Goal: Task Accomplishment & Management: Manage account settings

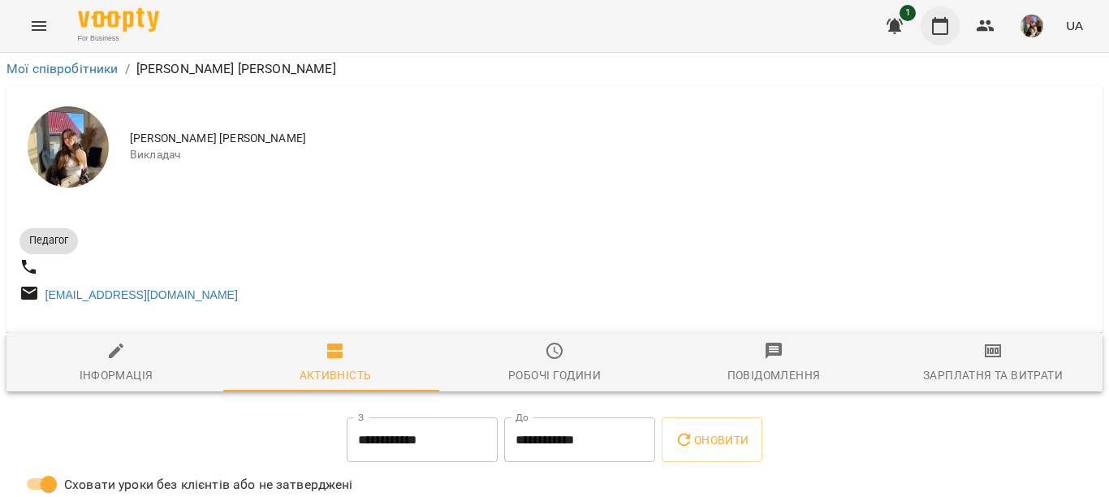
click at [936, 16] on icon "button" at bounding box center [940, 25] width 19 height 19
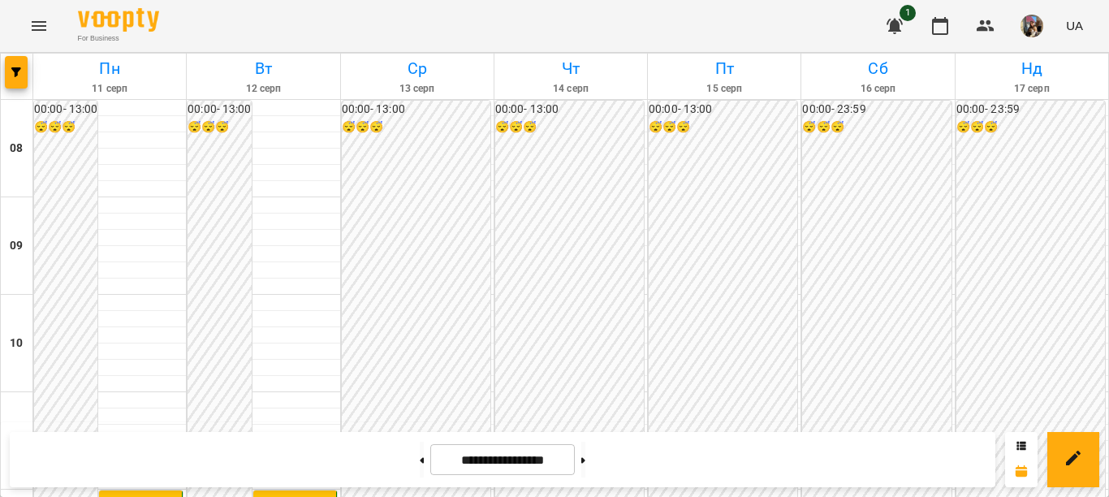
scroll to position [406, 0]
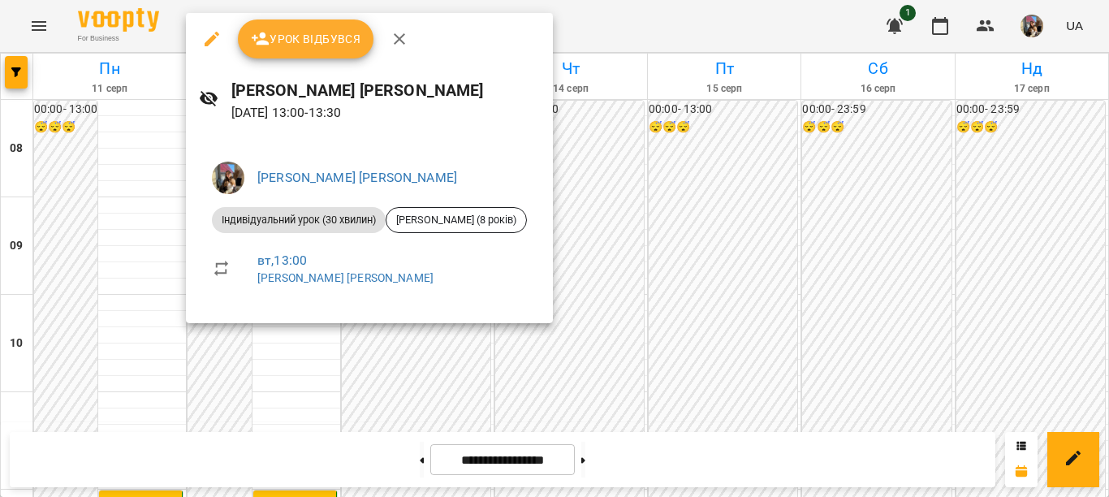
click at [290, 341] on div at bounding box center [554, 248] width 1109 height 497
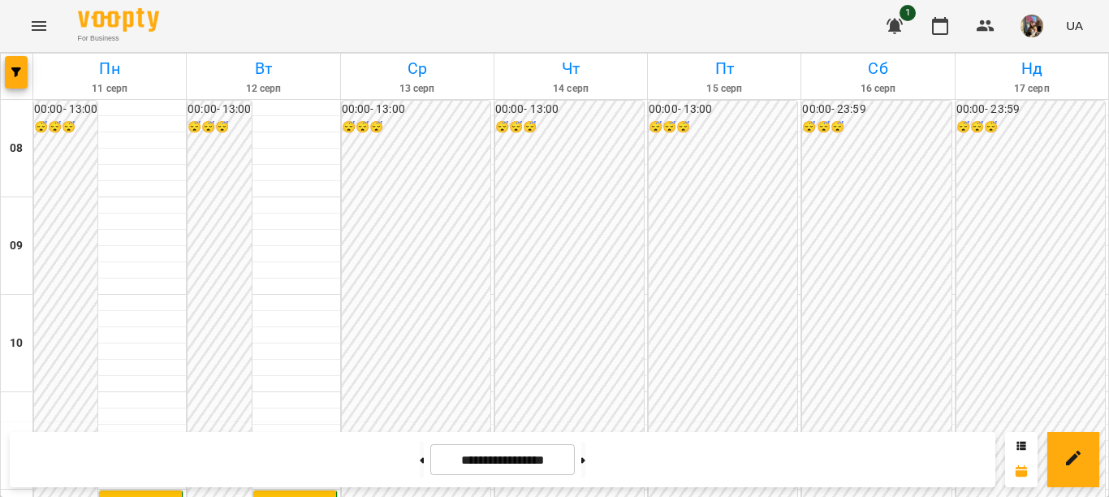
scroll to position [325, 0]
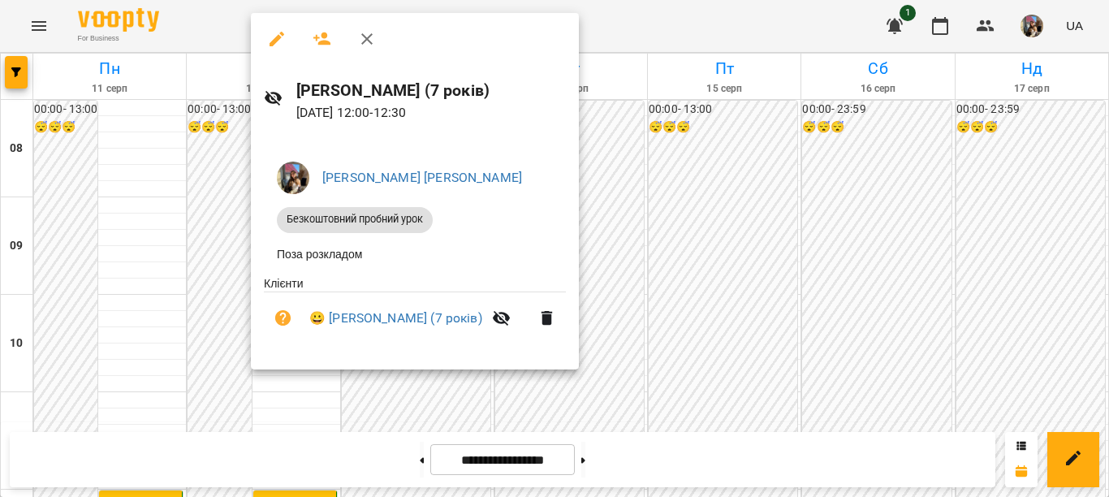
click at [214, 351] on div at bounding box center [554, 248] width 1109 height 497
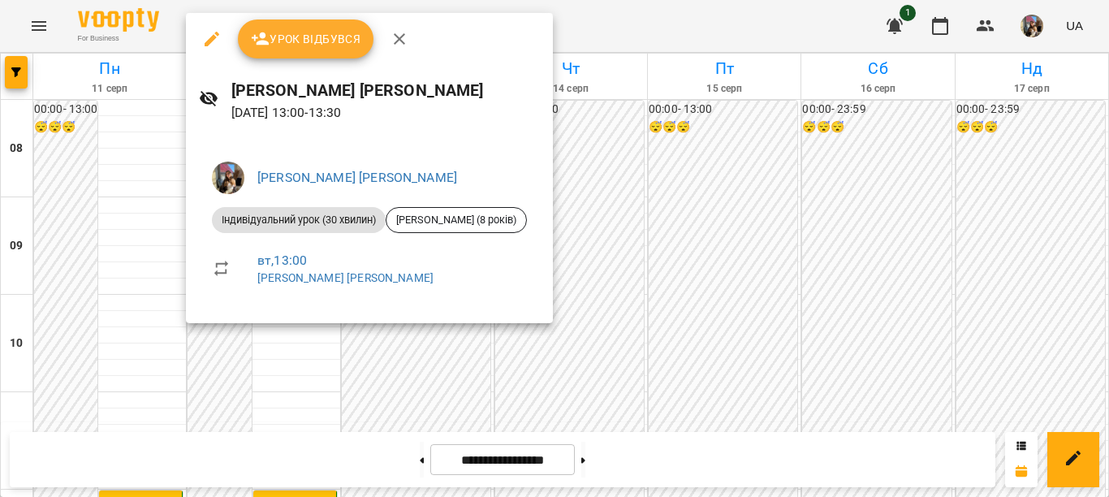
click at [295, 348] on div at bounding box center [554, 248] width 1109 height 497
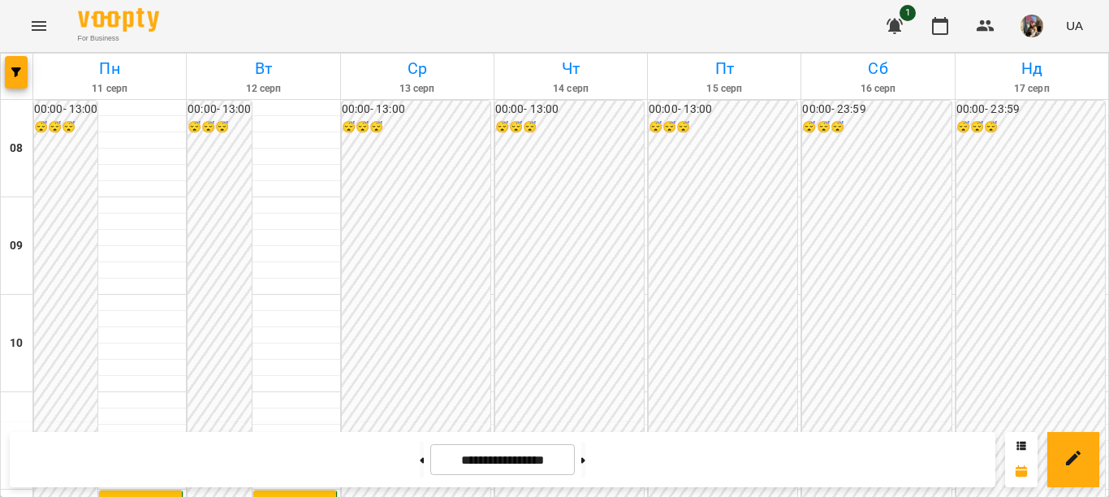
scroll to position [406, 0]
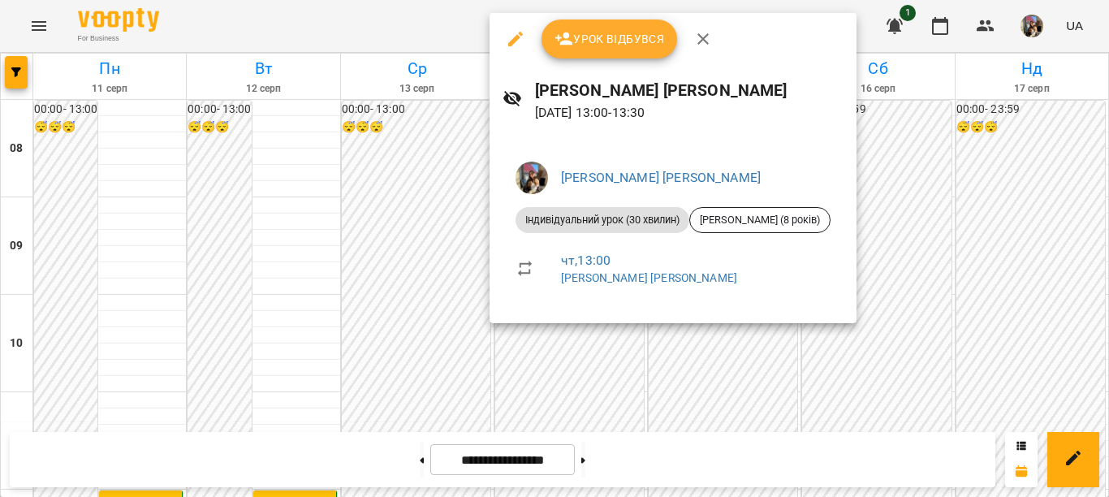
click at [425, 202] on div at bounding box center [554, 248] width 1109 height 497
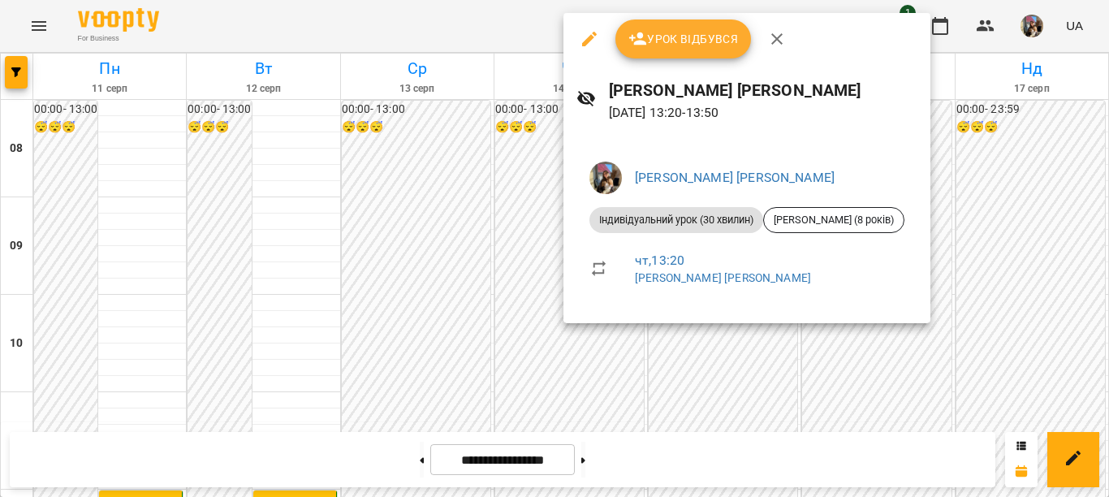
click at [468, 231] on div at bounding box center [554, 248] width 1109 height 497
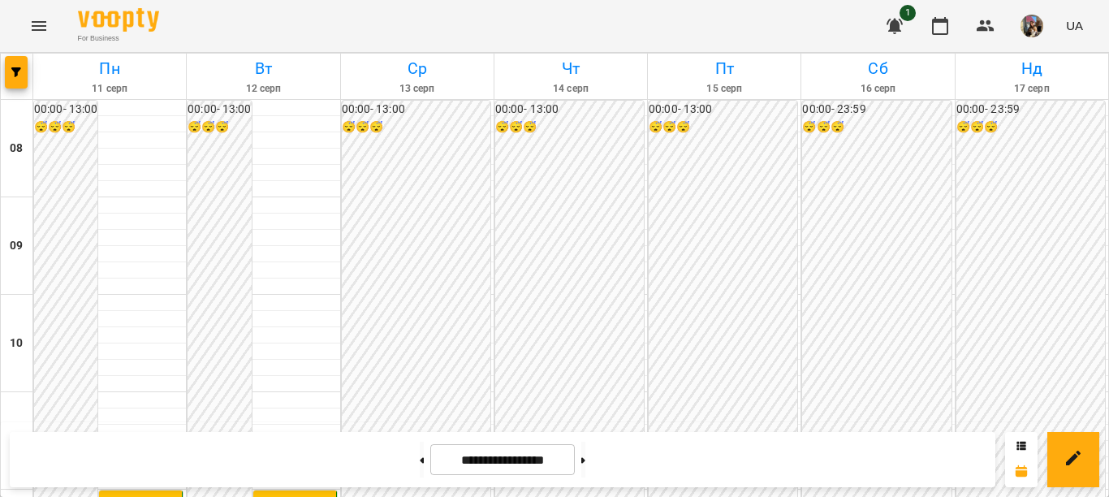
scroll to position [569, 0]
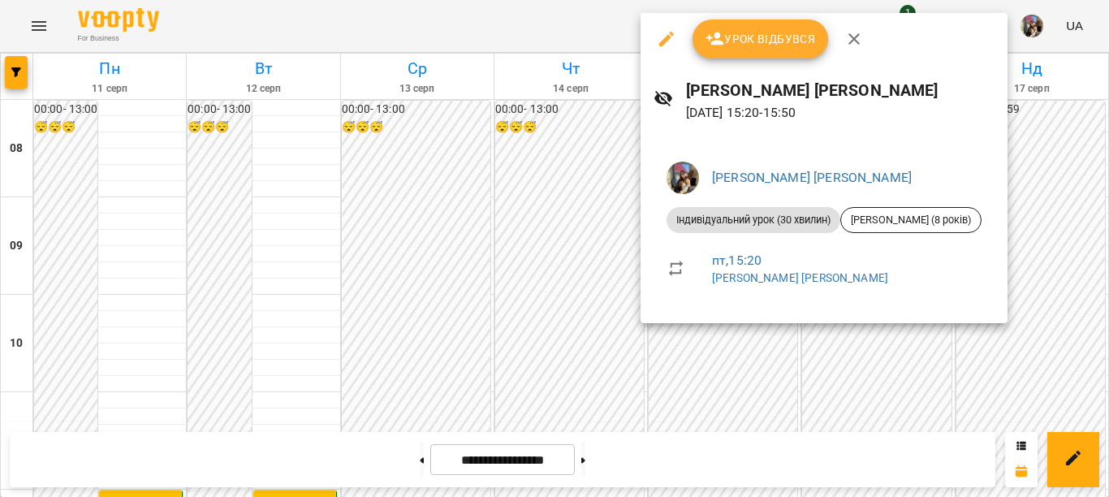
click at [685, 333] on div at bounding box center [554, 248] width 1109 height 497
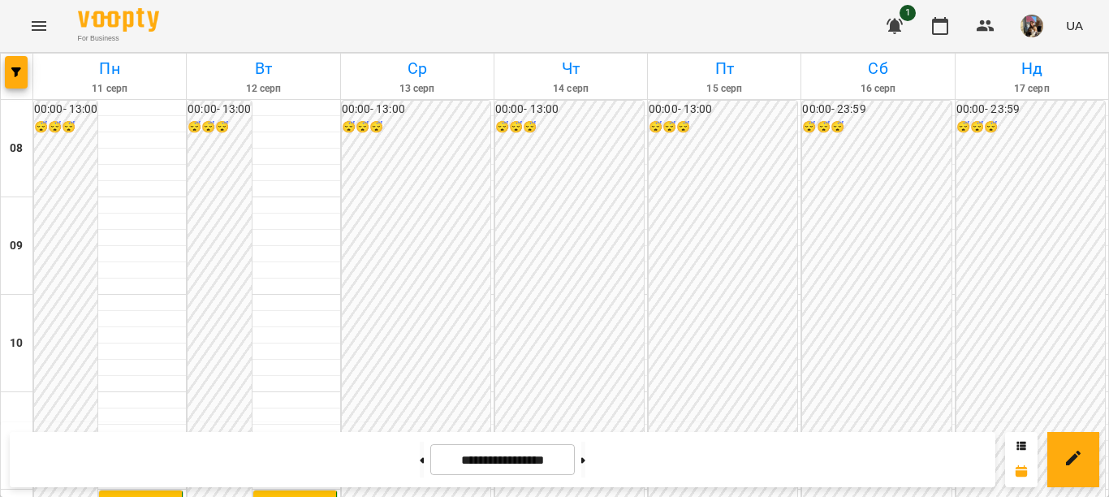
scroll to position [406, 0]
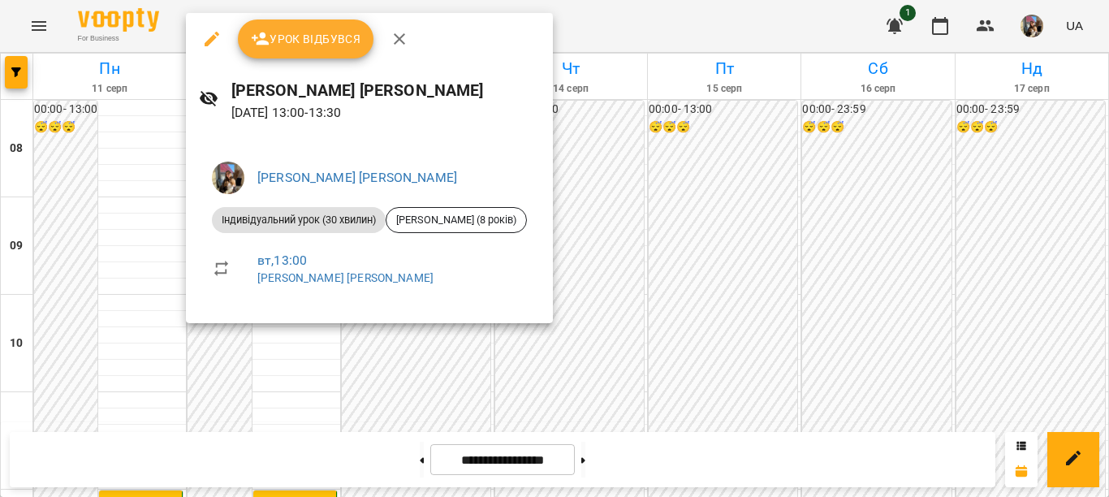
click at [262, 363] on div at bounding box center [554, 248] width 1109 height 497
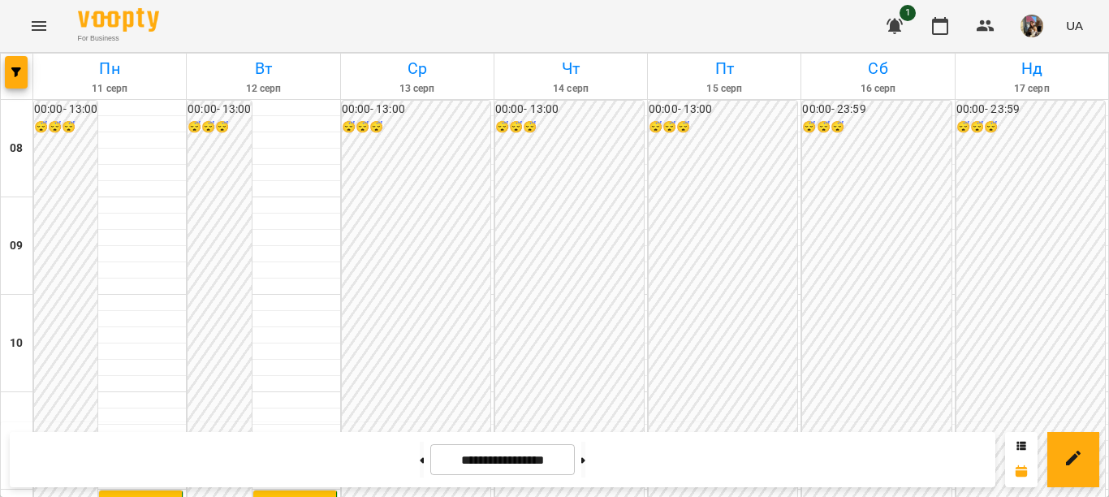
scroll to position [650, 0]
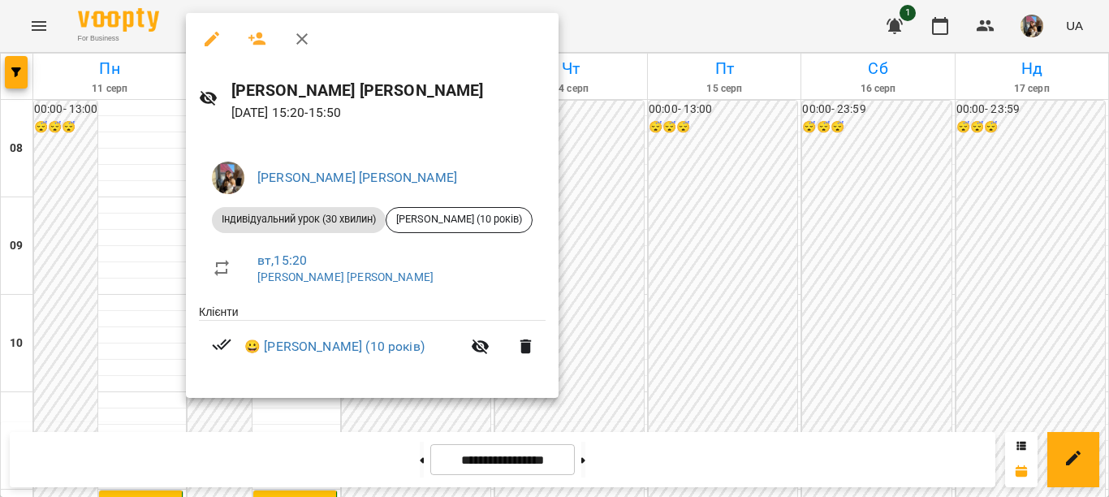
drag, startPoint x: 132, startPoint y: 236, endPoint x: 154, endPoint y: 236, distance: 21.9
click at [134, 236] on div at bounding box center [554, 248] width 1109 height 497
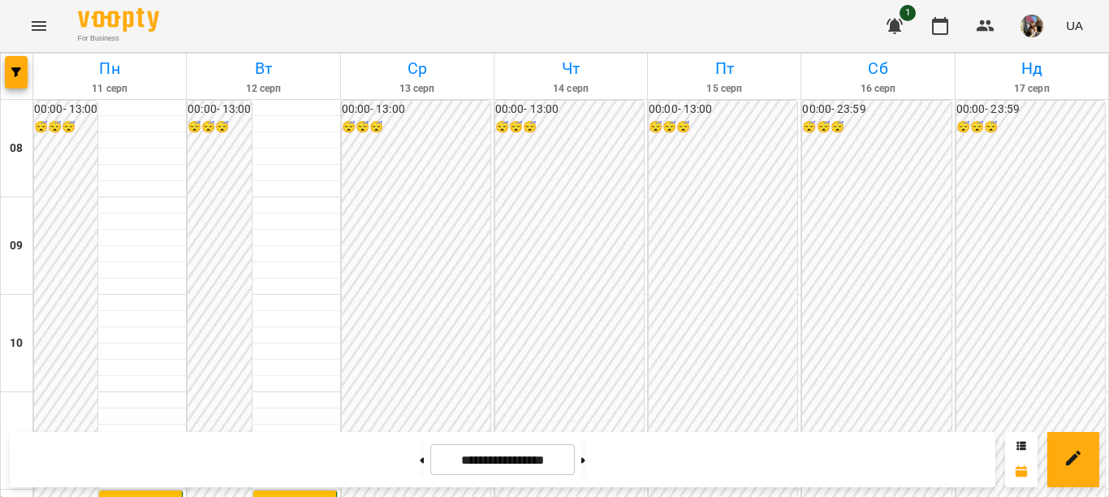
scroll to position [569, 0]
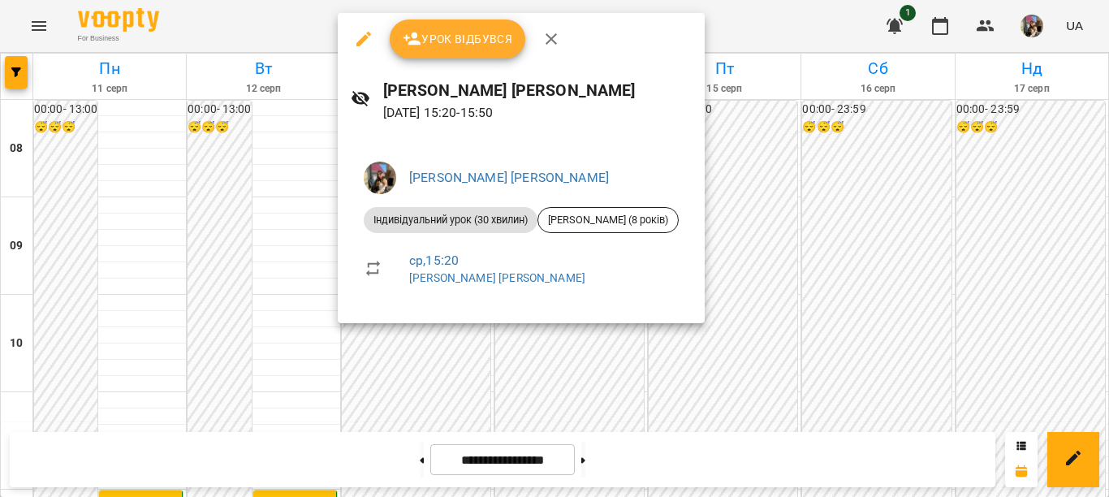
click at [372, 340] on div at bounding box center [554, 248] width 1109 height 497
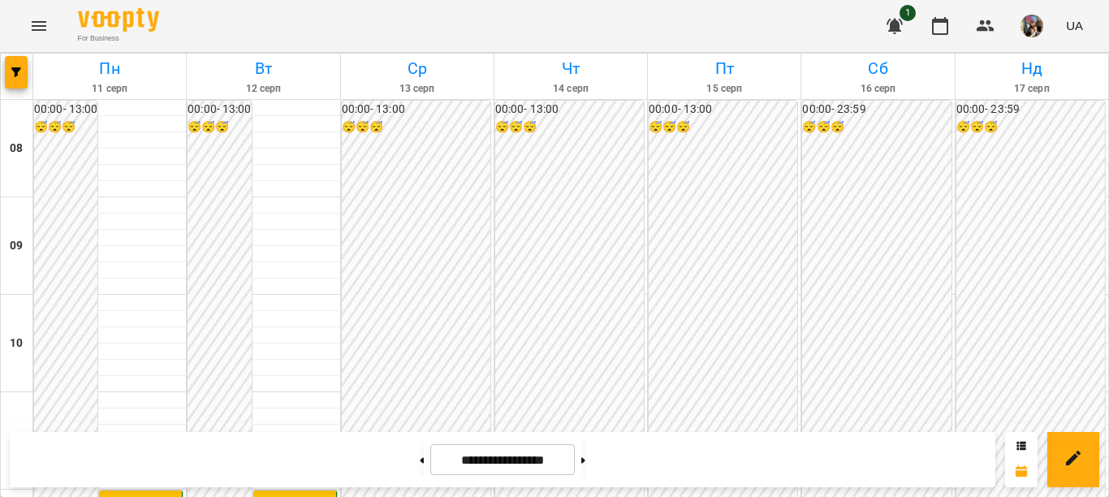
scroll to position [316, 0]
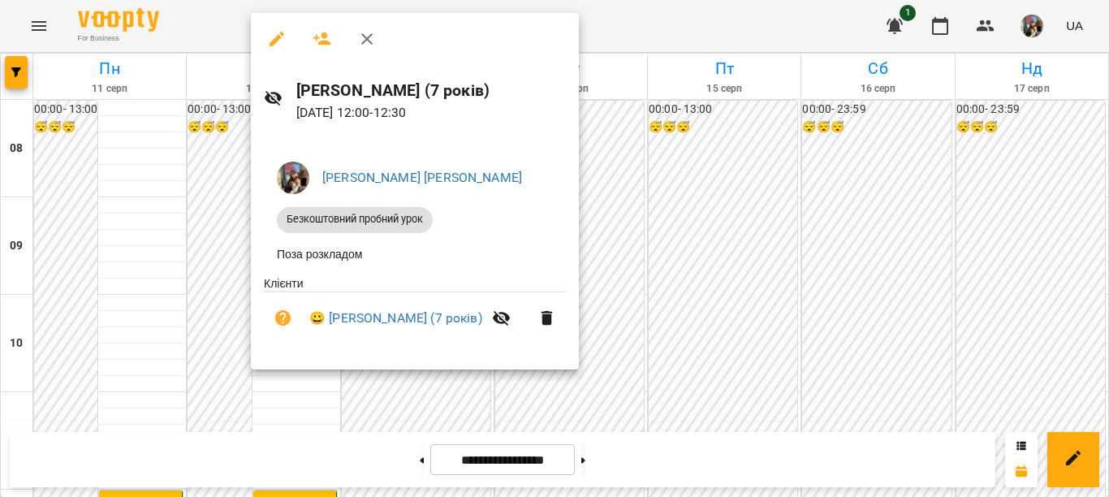
click at [232, 222] on div at bounding box center [554, 248] width 1109 height 497
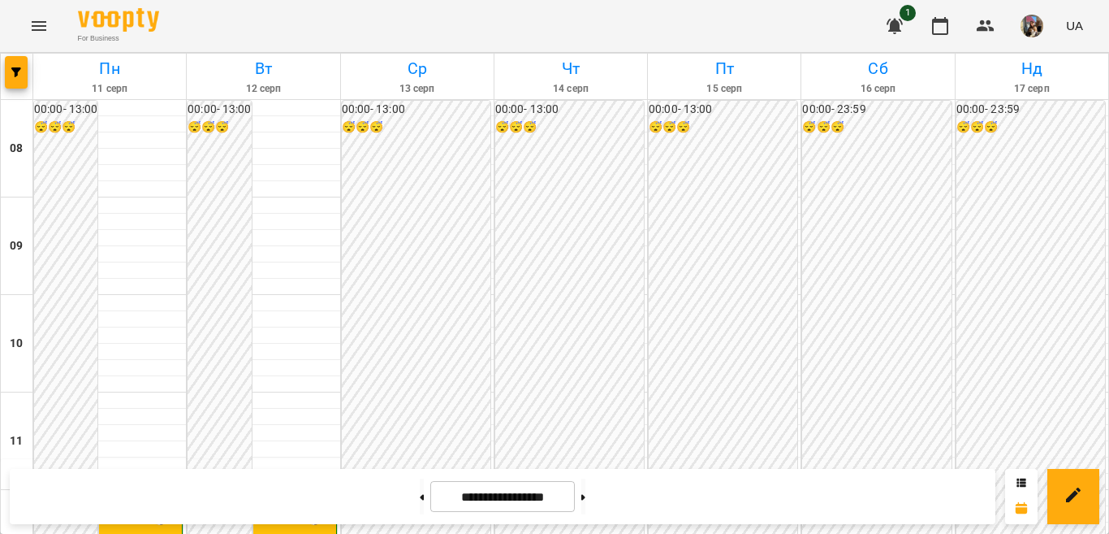
scroll to position [569, 0]
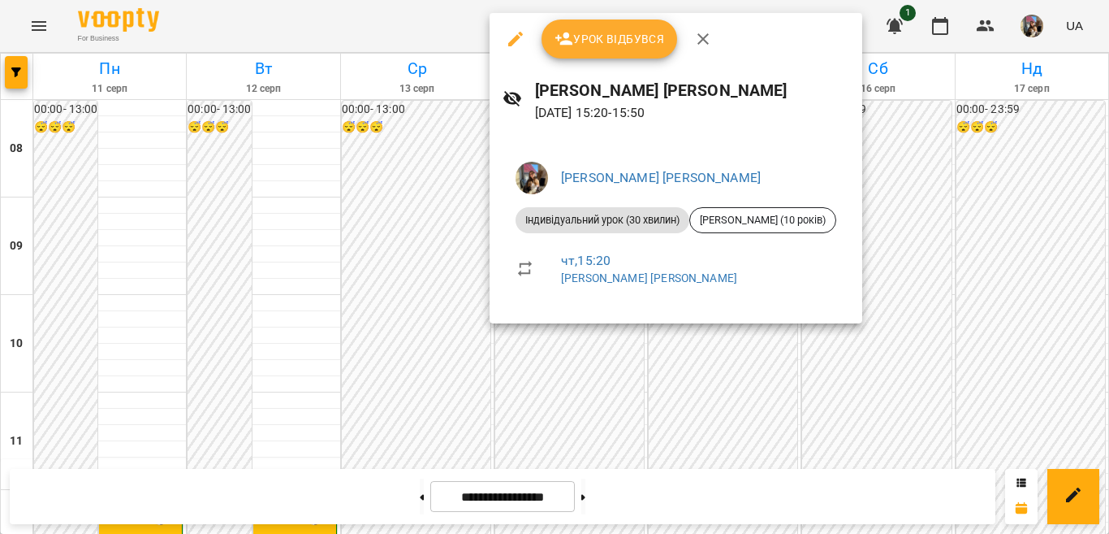
click at [628, 378] on div at bounding box center [554, 267] width 1109 height 534
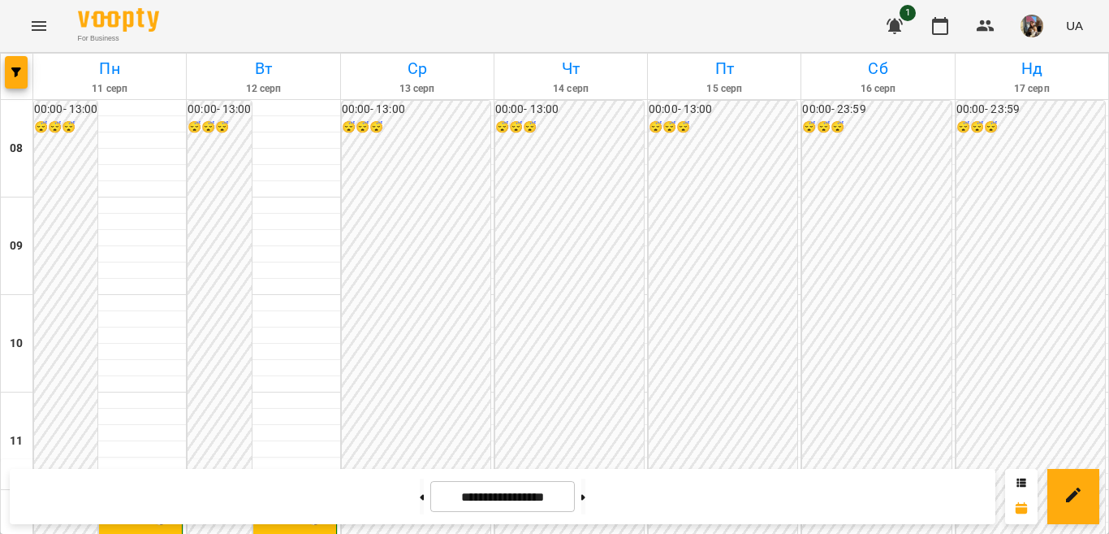
scroll to position [406, 0]
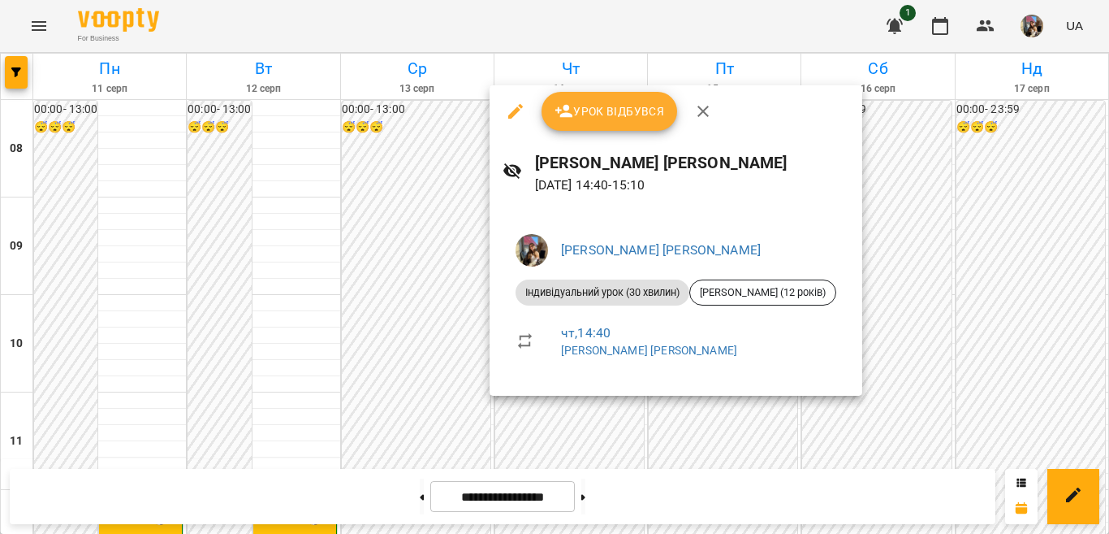
click at [911, 403] on div at bounding box center [554, 267] width 1109 height 534
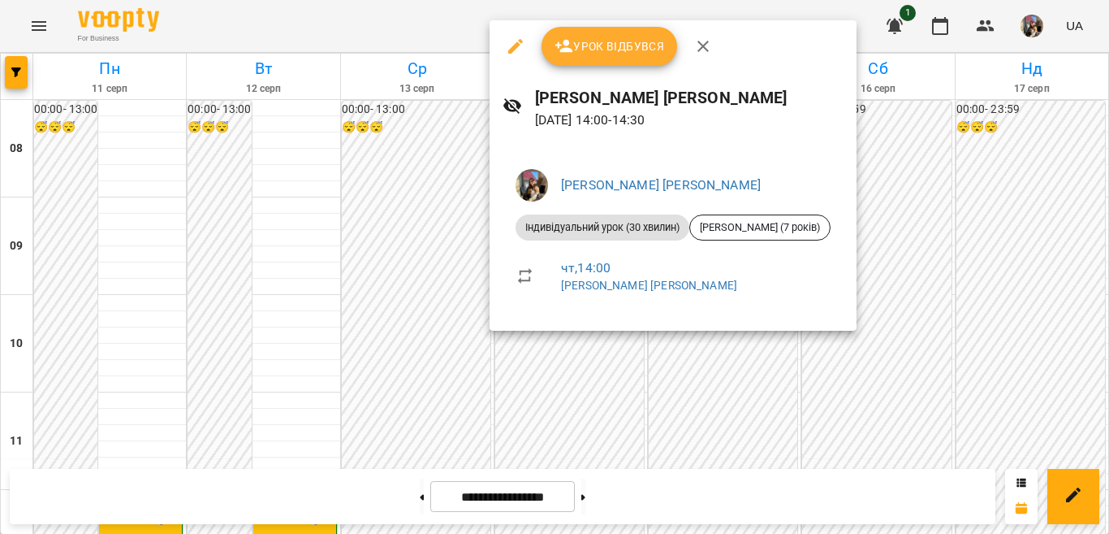
click at [818, 348] on div at bounding box center [554, 267] width 1109 height 534
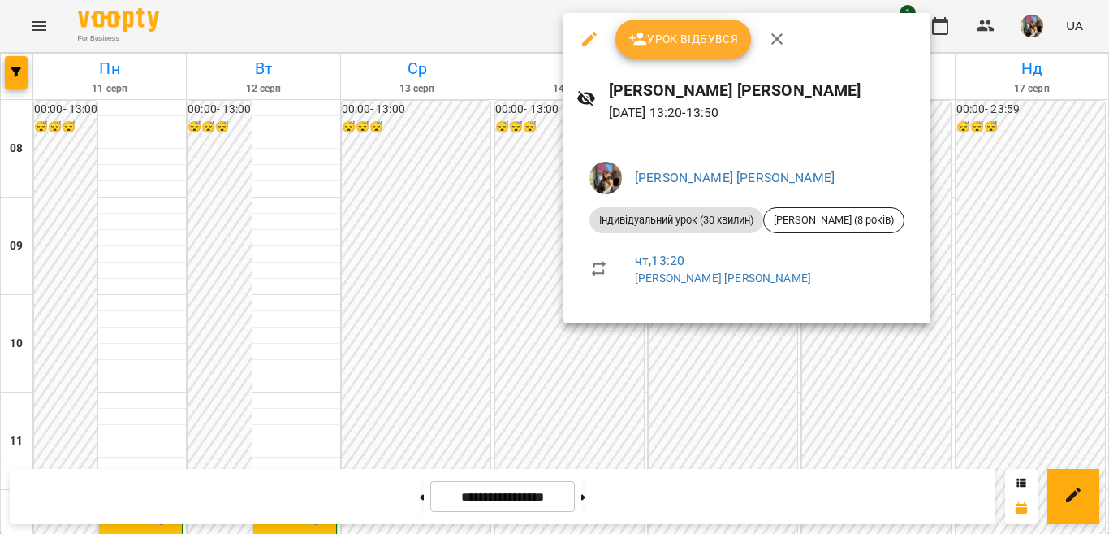
click at [796, 336] on div at bounding box center [554, 267] width 1109 height 534
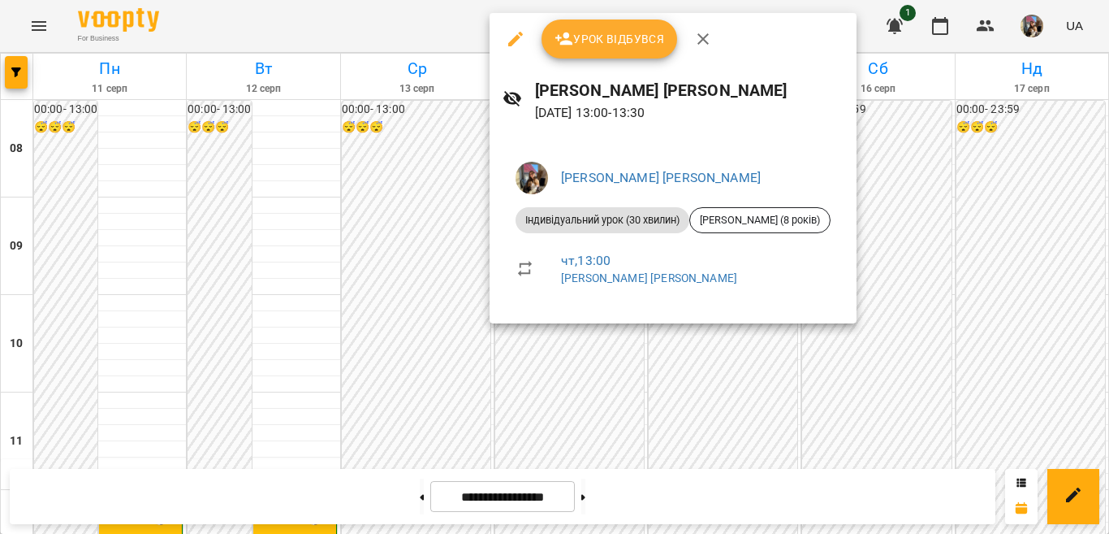
click at [747, 359] on div at bounding box center [554, 267] width 1109 height 534
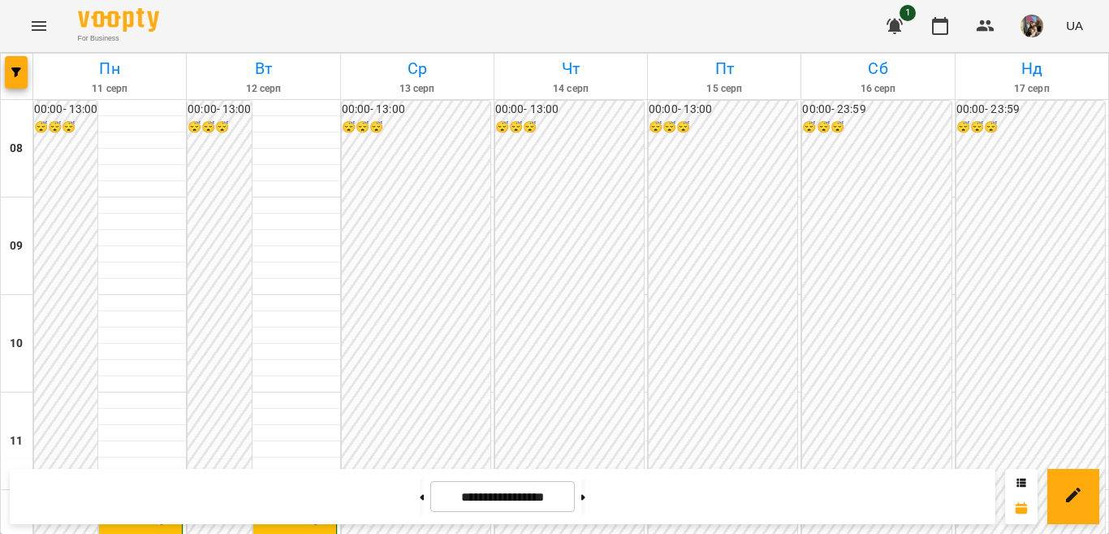
scroll to position [487, 0]
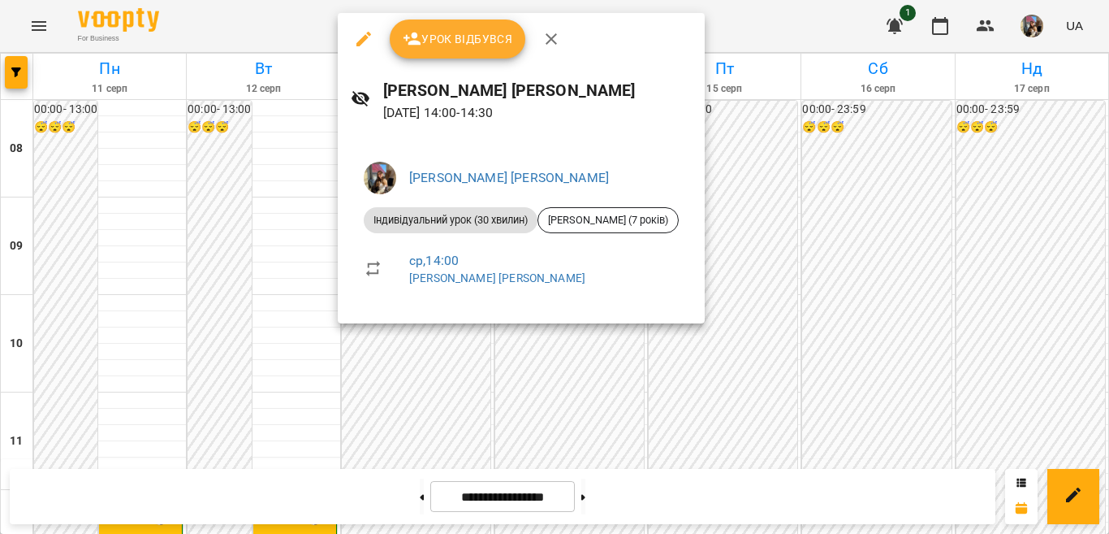
click at [280, 241] on div at bounding box center [554, 267] width 1109 height 534
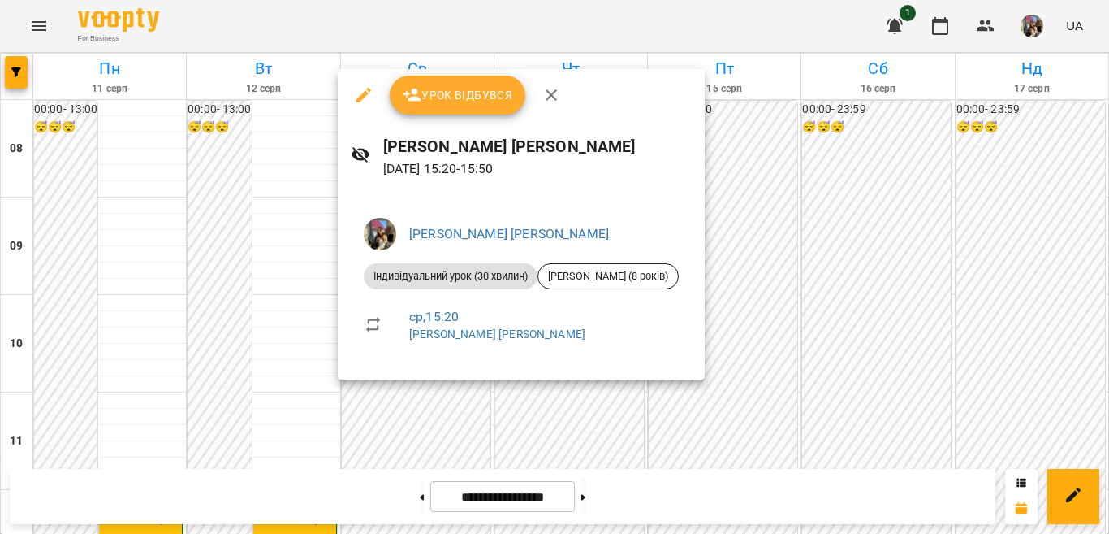
click at [262, 269] on div at bounding box center [554, 267] width 1109 height 534
